Goal: Information Seeking & Learning: Learn about a topic

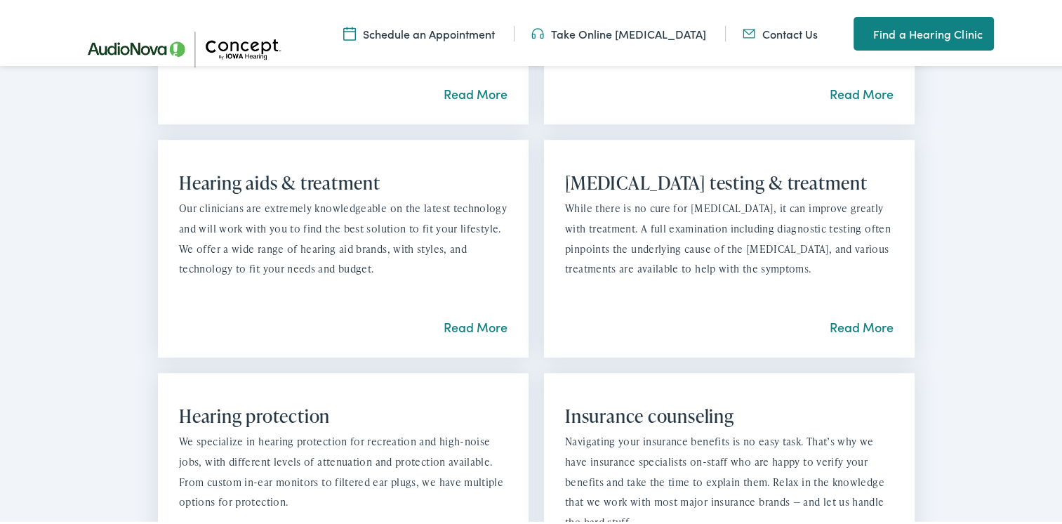
scroll to position [1093, 0]
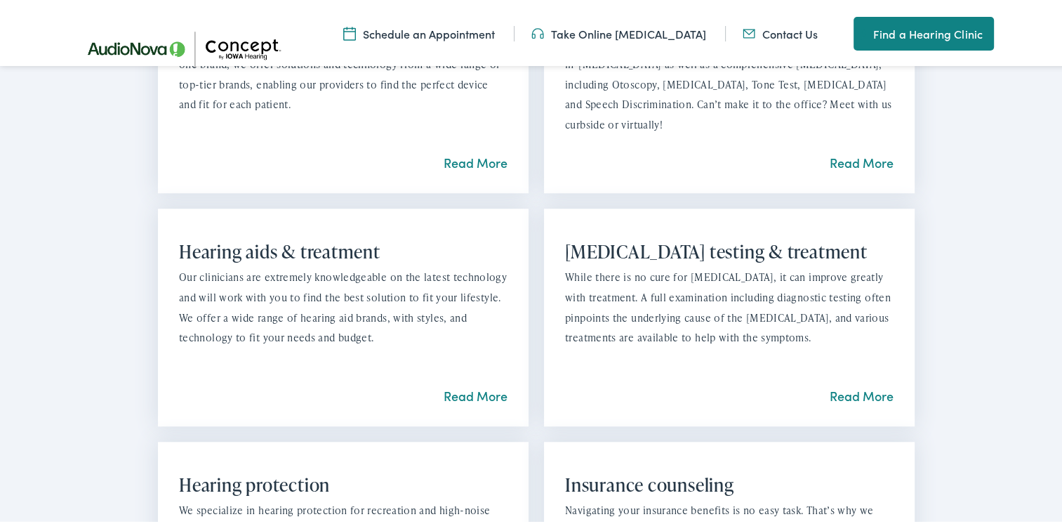
click at [461, 393] on link "Read More" at bounding box center [476, 393] width 64 height 18
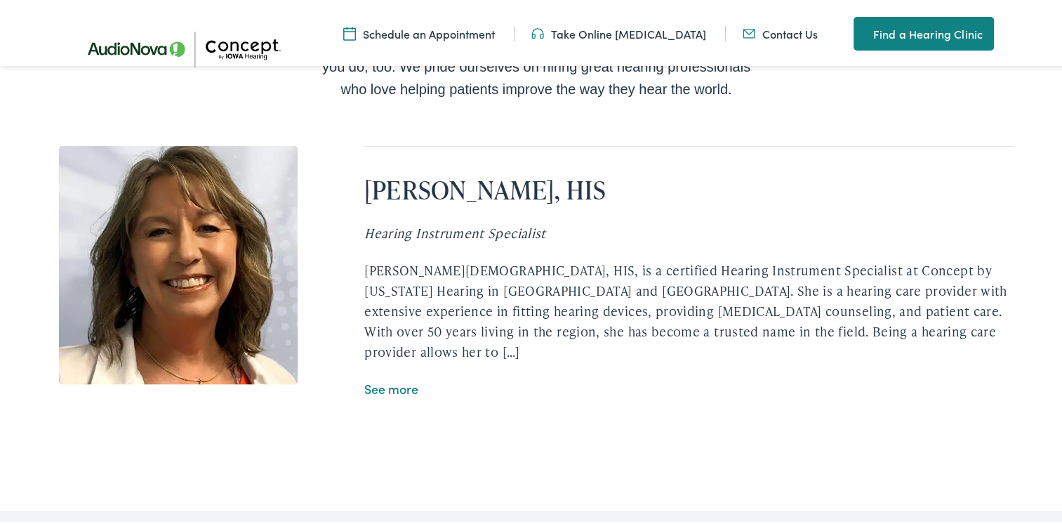
scroll to position [2848, 0]
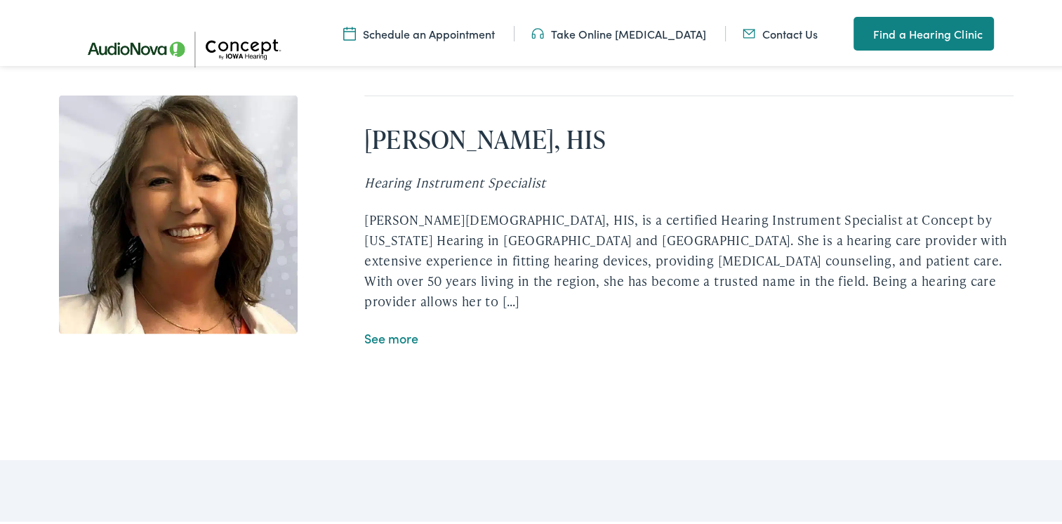
click at [399, 327] on link "See more" at bounding box center [391, 336] width 54 height 18
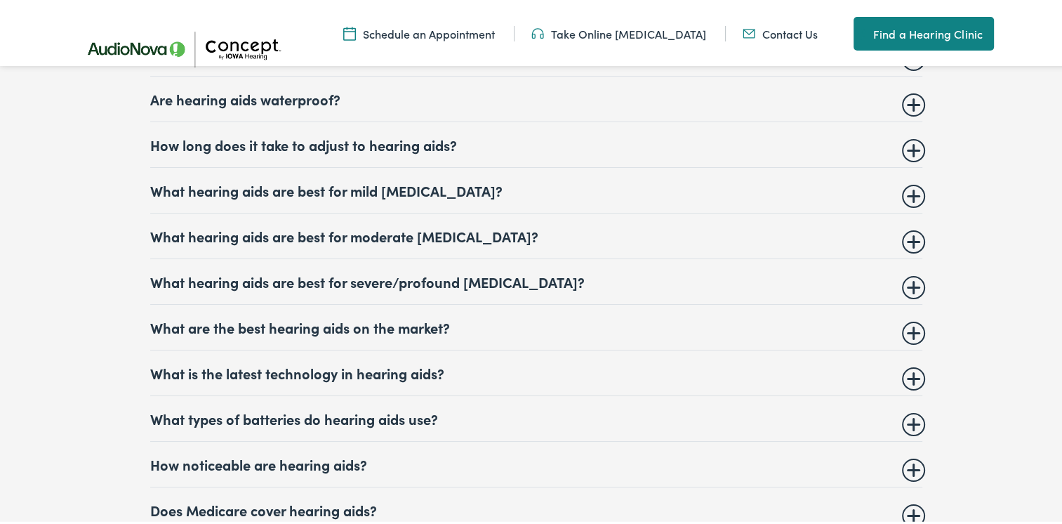
scroll to position [6882, 0]
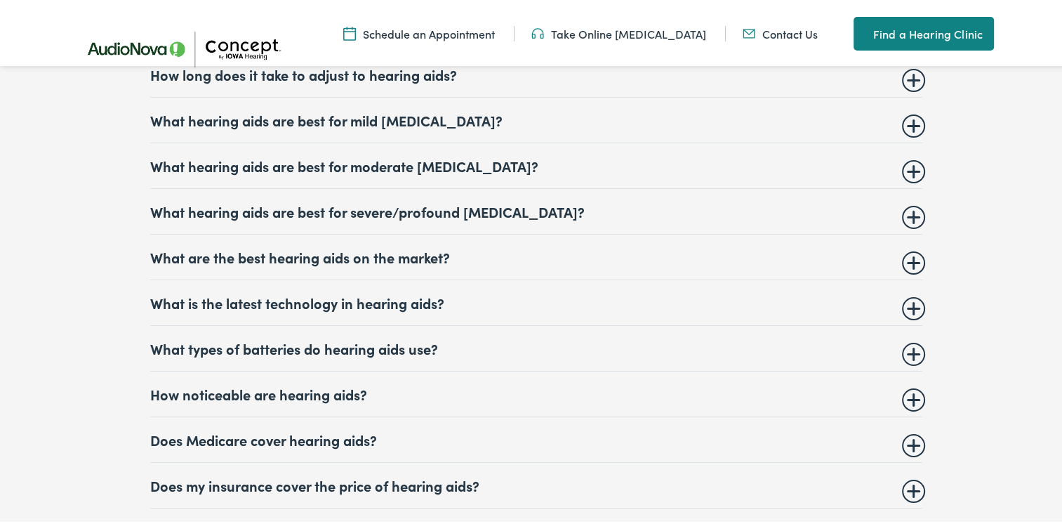
click at [909, 428] on summary "Does Medicare cover hearing aids?" at bounding box center [536, 436] width 772 height 17
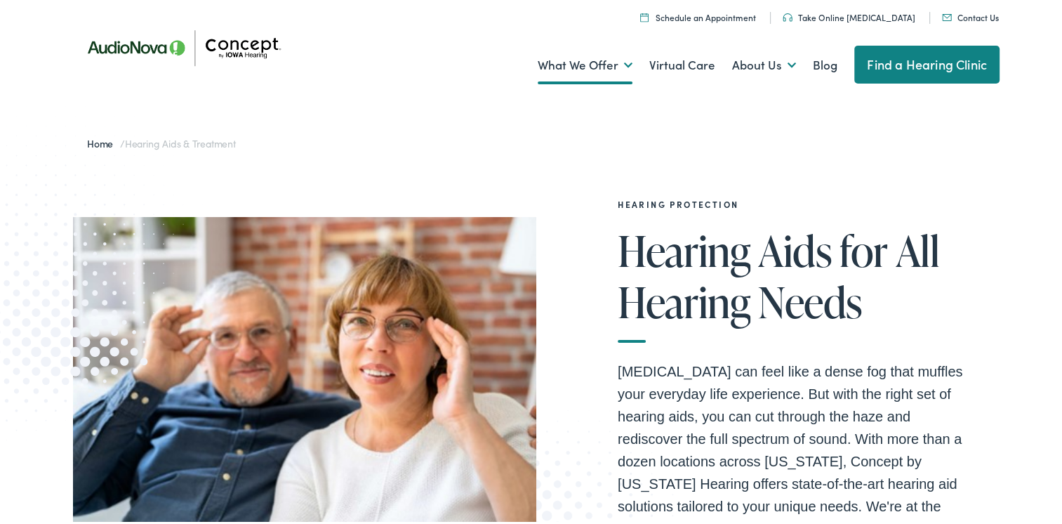
scroll to position [0, 0]
